Goal: Task Accomplishment & Management: Use online tool/utility

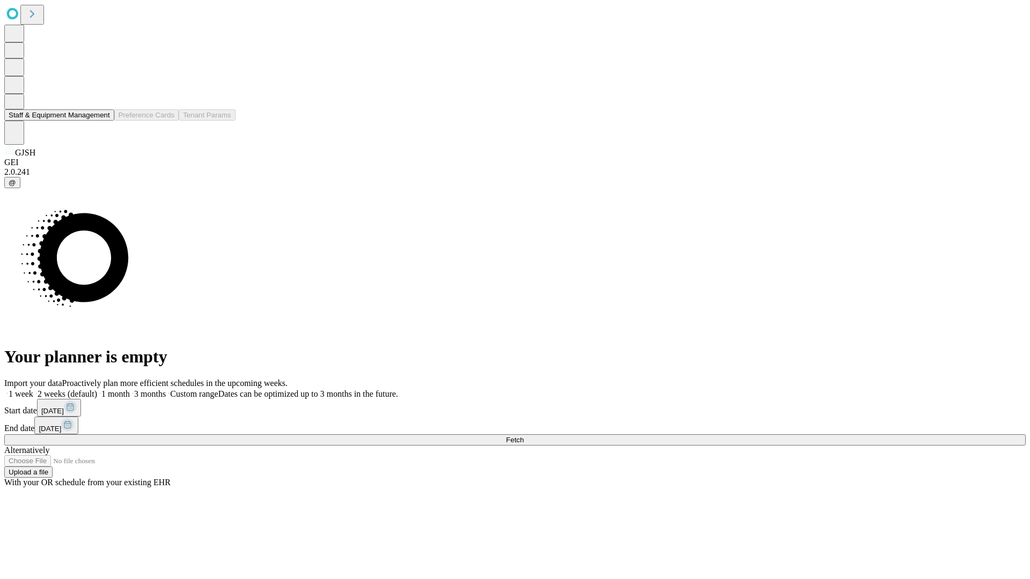
click at [102, 121] on button "Staff & Equipment Management" at bounding box center [59, 114] width 110 height 11
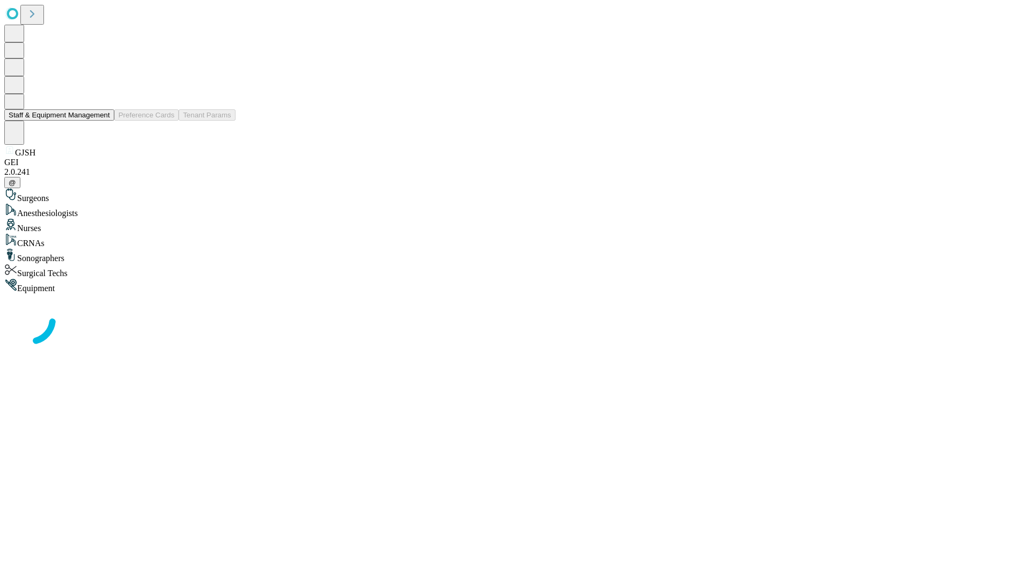
click at [102, 121] on button "Staff & Equipment Management" at bounding box center [59, 114] width 110 height 11
